Goal: Navigation & Orientation: Understand site structure

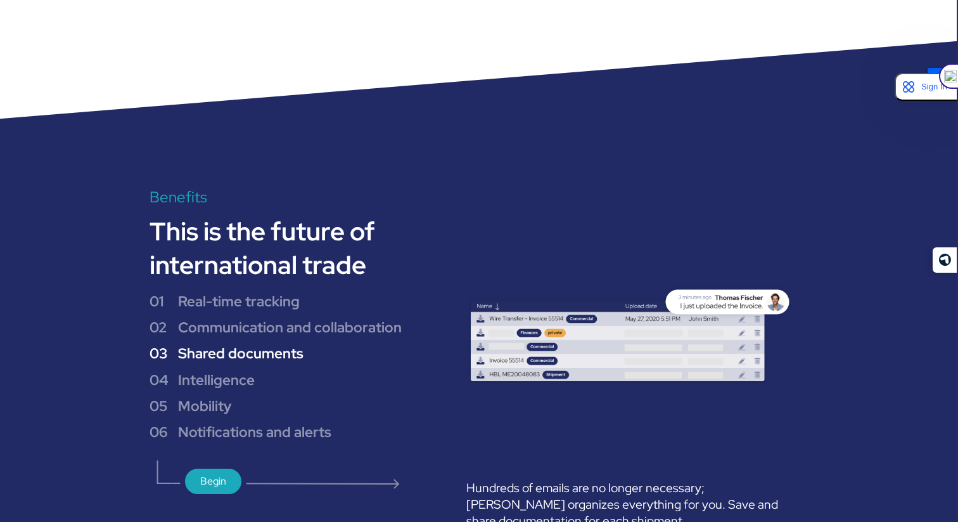
scroll to position [972, 0]
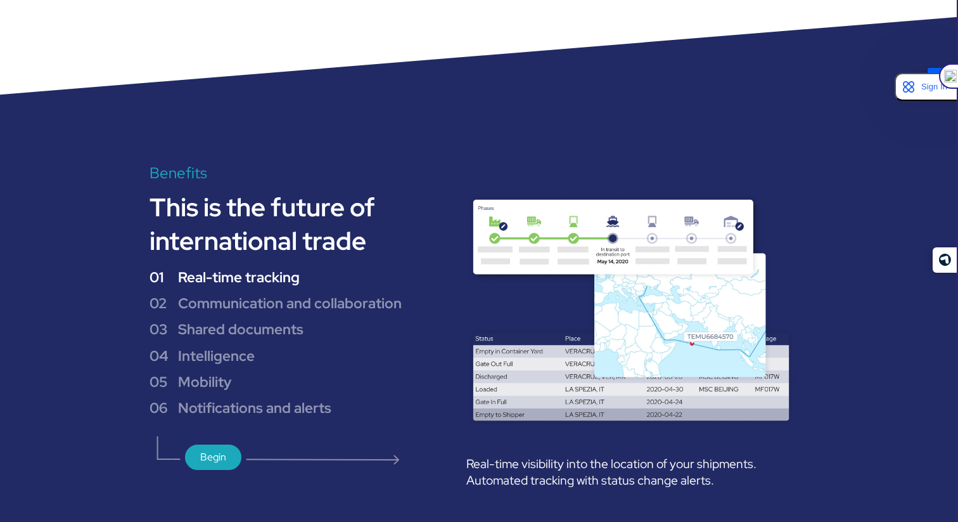
click at [551, 476] on font "Real-time visibility into the location of your shipments. Automated tracking wi…" at bounding box center [611, 471] width 290 height 33
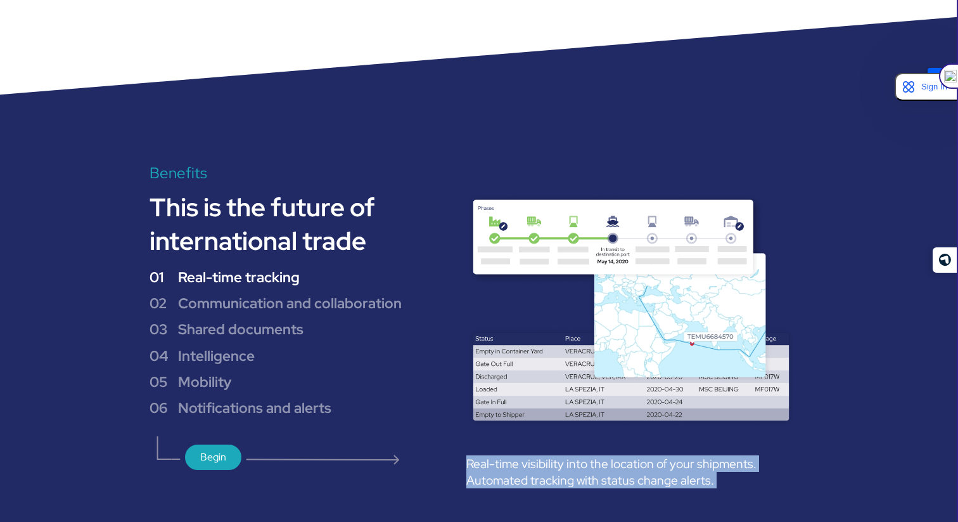
click at [551, 476] on font "Real-time visibility into the location of your shipments. Automated tracking wi…" at bounding box center [611, 471] width 290 height 33
copy font "Real-time visibility into the location of your shipments. Automated tracking wi…"
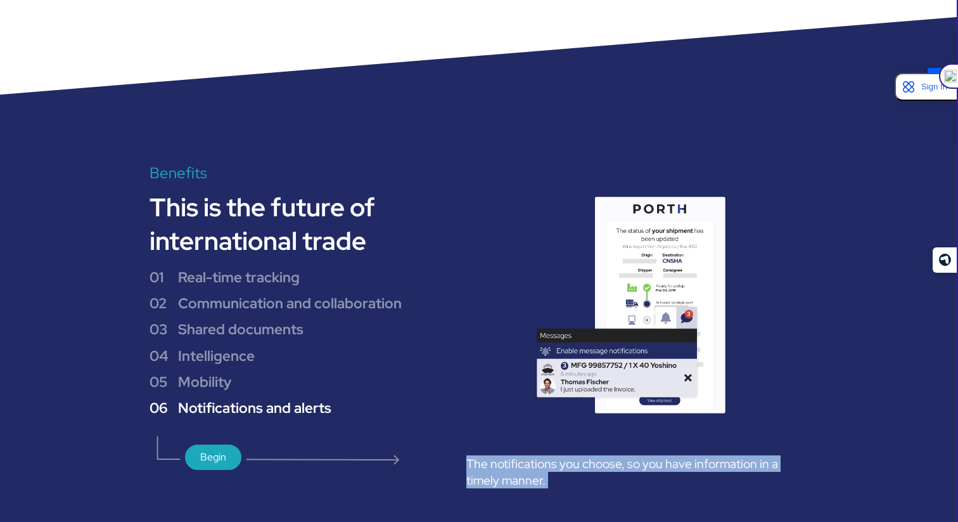
copy font "Real-time visibility into the location of your shipments. Automated tracking wi…"
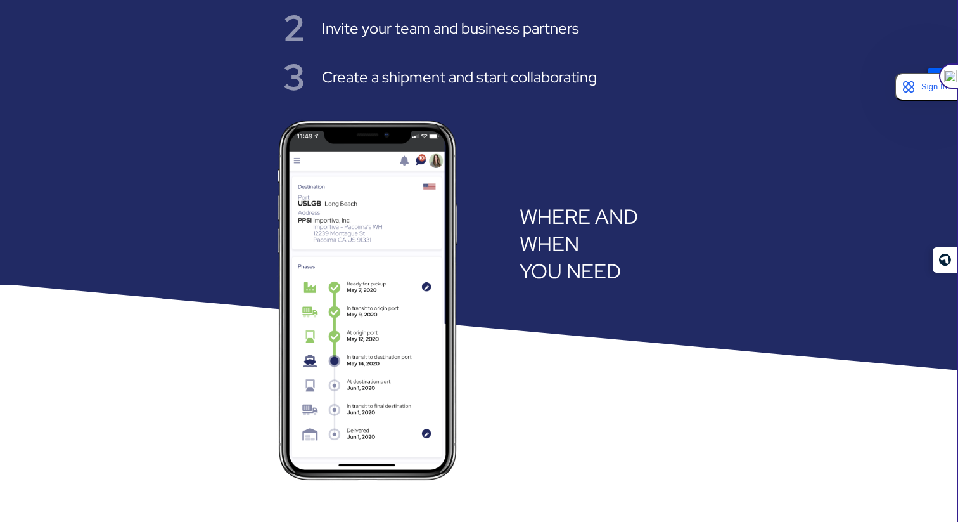
scroll to position [2152, 0]
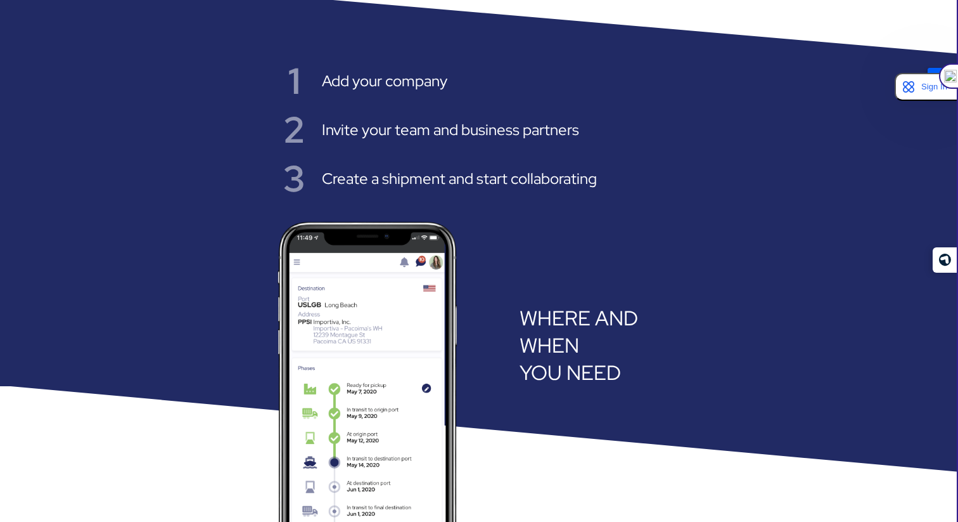
click at [562, 359] on font "YOU NEED" at bounding box center [570, 372] width 101 height 27
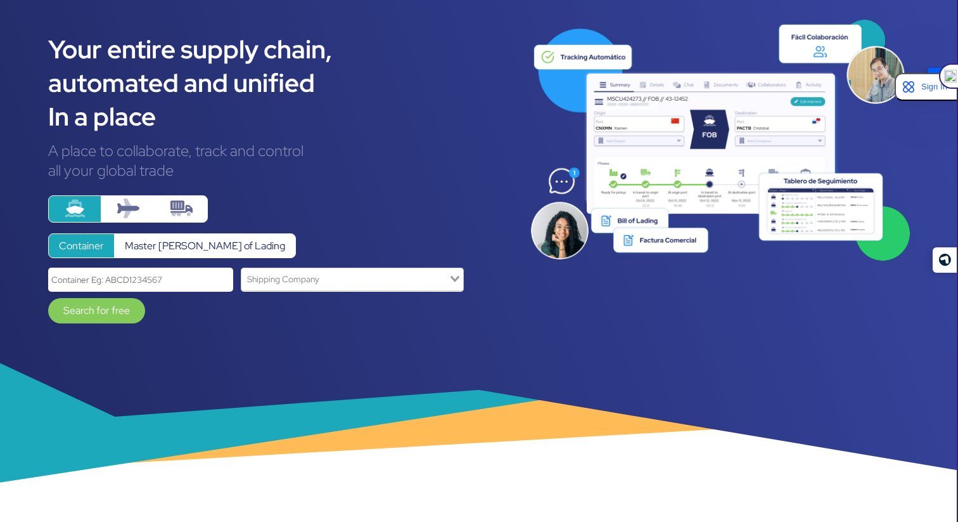
scroll to position [0, 0]
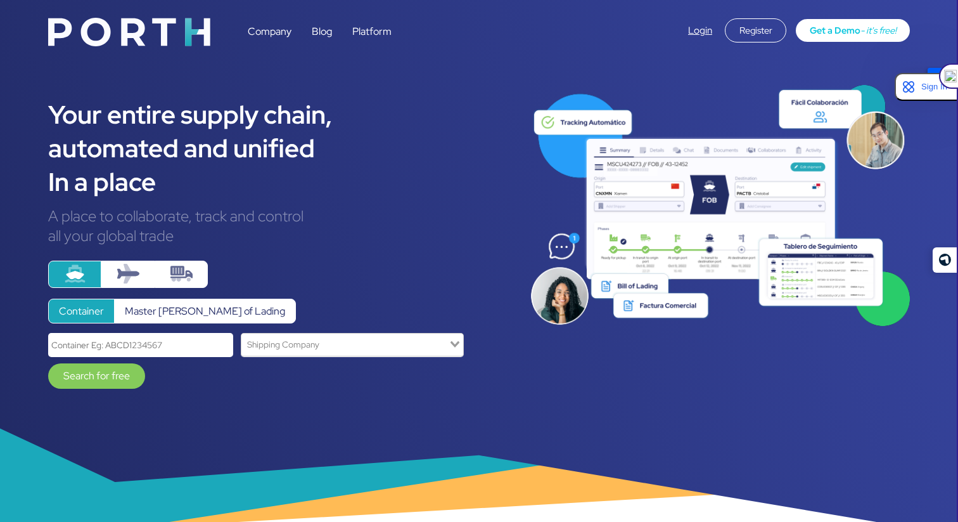
click at [276, 31] on font "Company" at bounding box center [270, 31] width 44 height 13
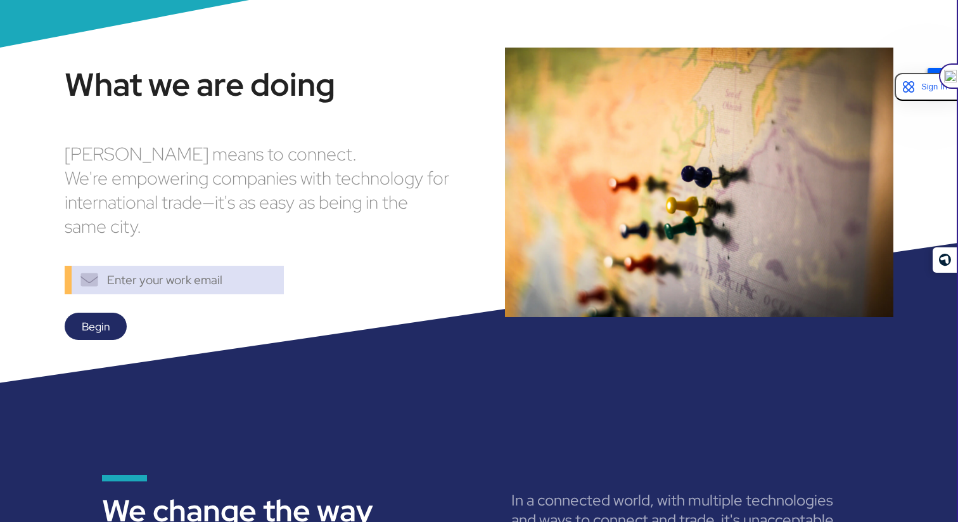
scroll to position [592, 0]
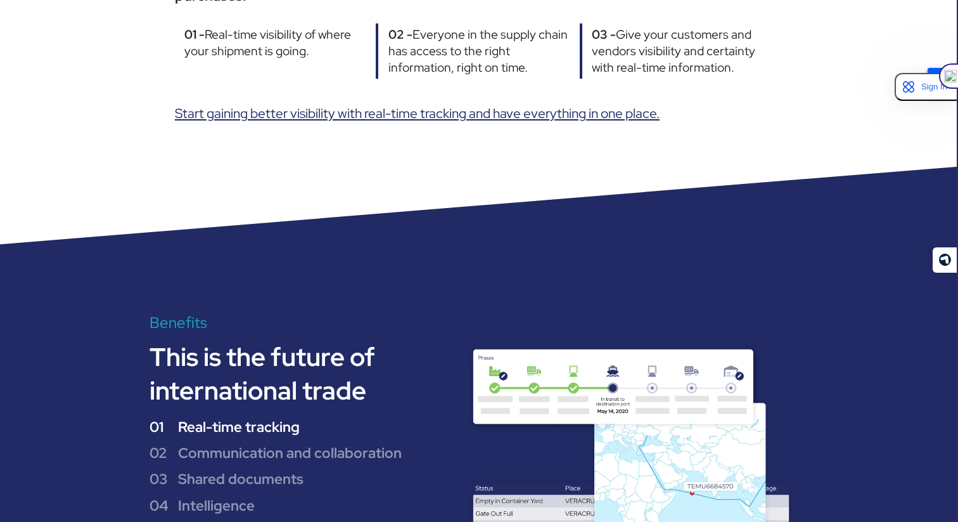
scroll to position [1103, 0]
